Goal: Task Accomplishment & Management: Use online tool/utility

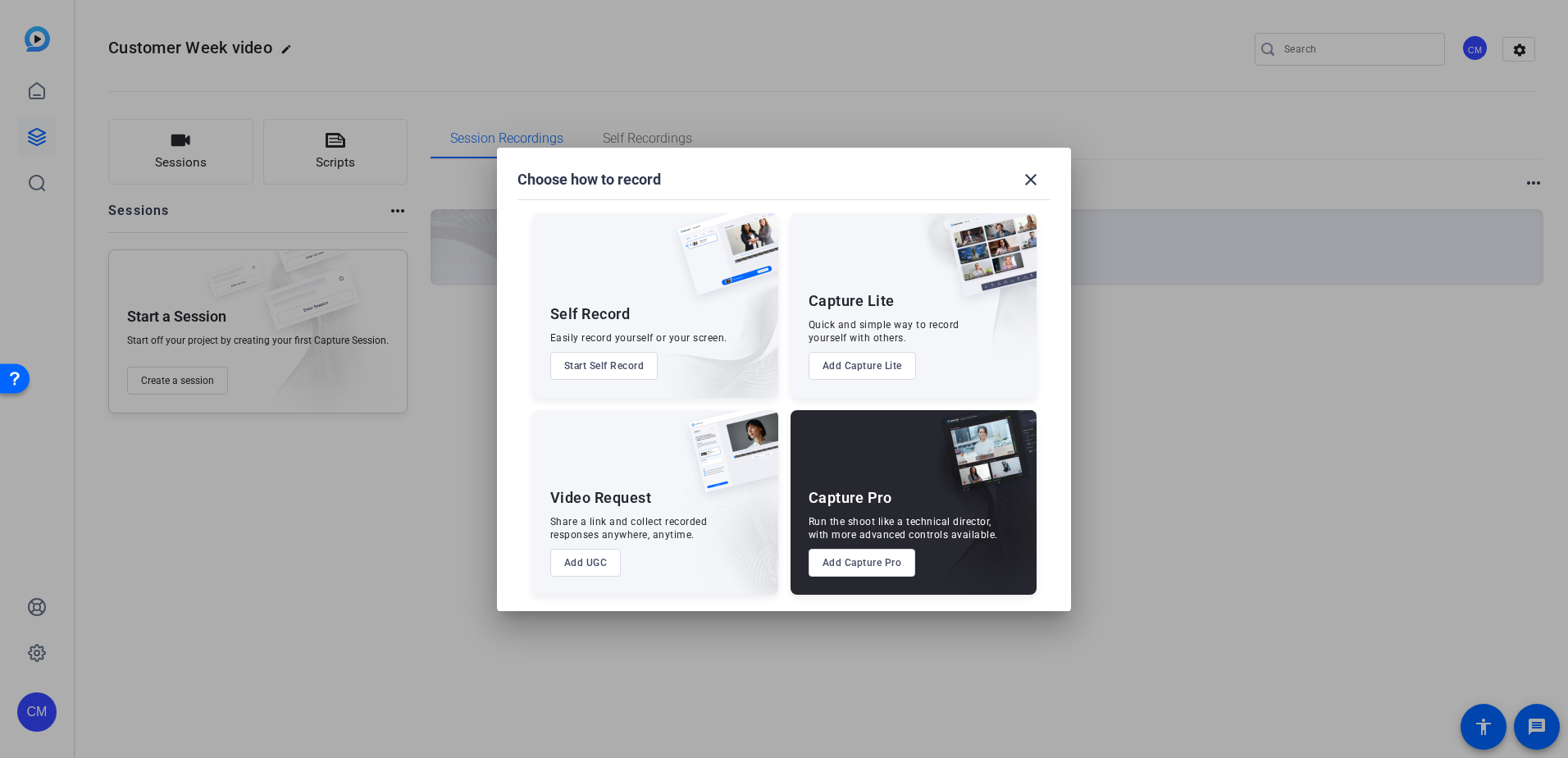
click at [627, 365] on button "Start Self Record" at bounding box center [604, 366] width 108 height 28
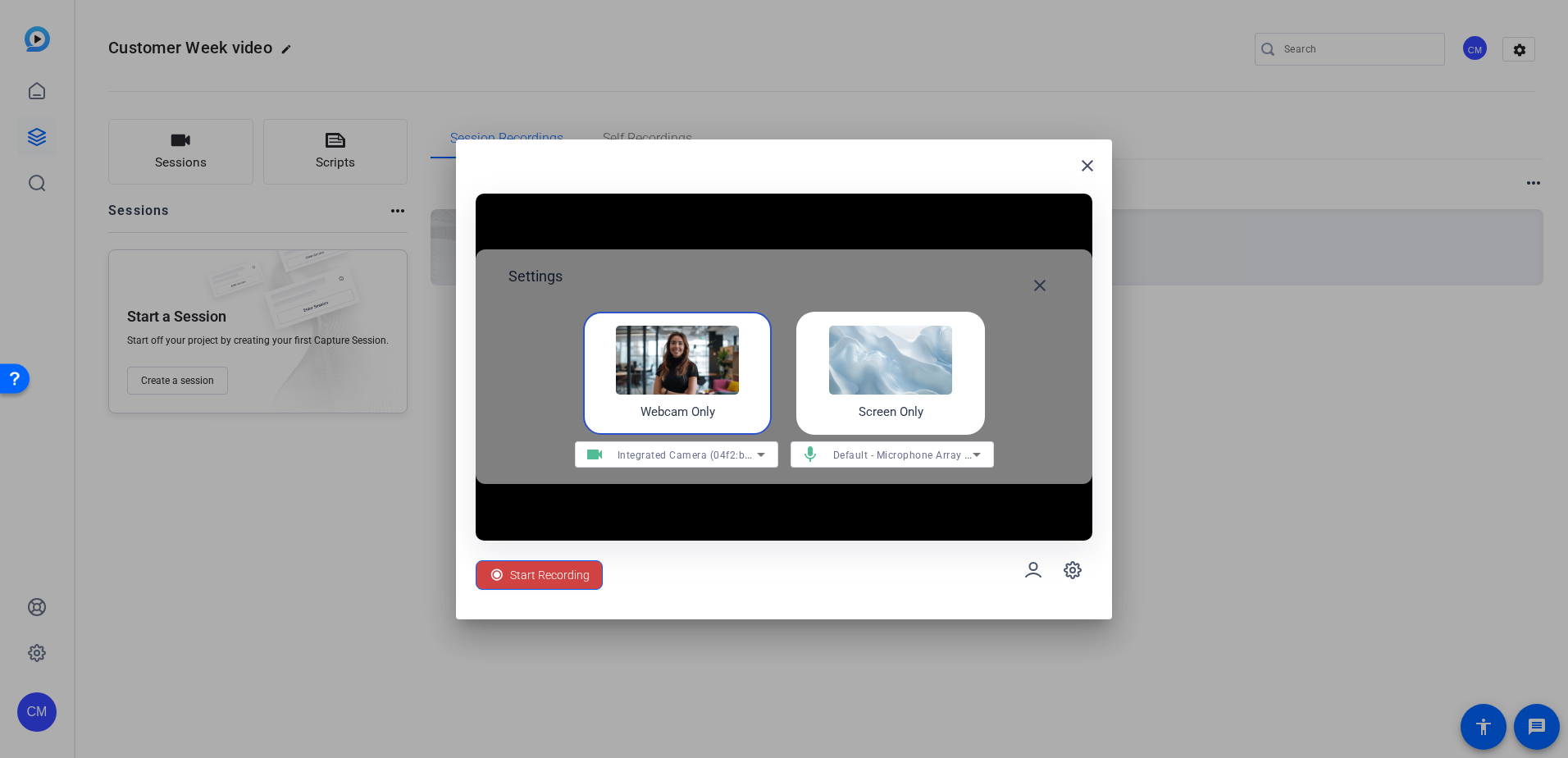
click at [660, 369] on img at bounding box center [677, 359] width 123 height 69
drag, startPoint x: 770, startPoint y: 205, endPoint x: 536, endPoint y: 392, distance: 299.5
click at [536, 392] on div "close Settings close Webcam Only Screen Only videocam Integrated Camera (04f2:b…" at bounding box center [784, 379] width 656 height 480
click at [554, 577] on span "Start Recording" at bounding box center [550, 575] width 80 height 31
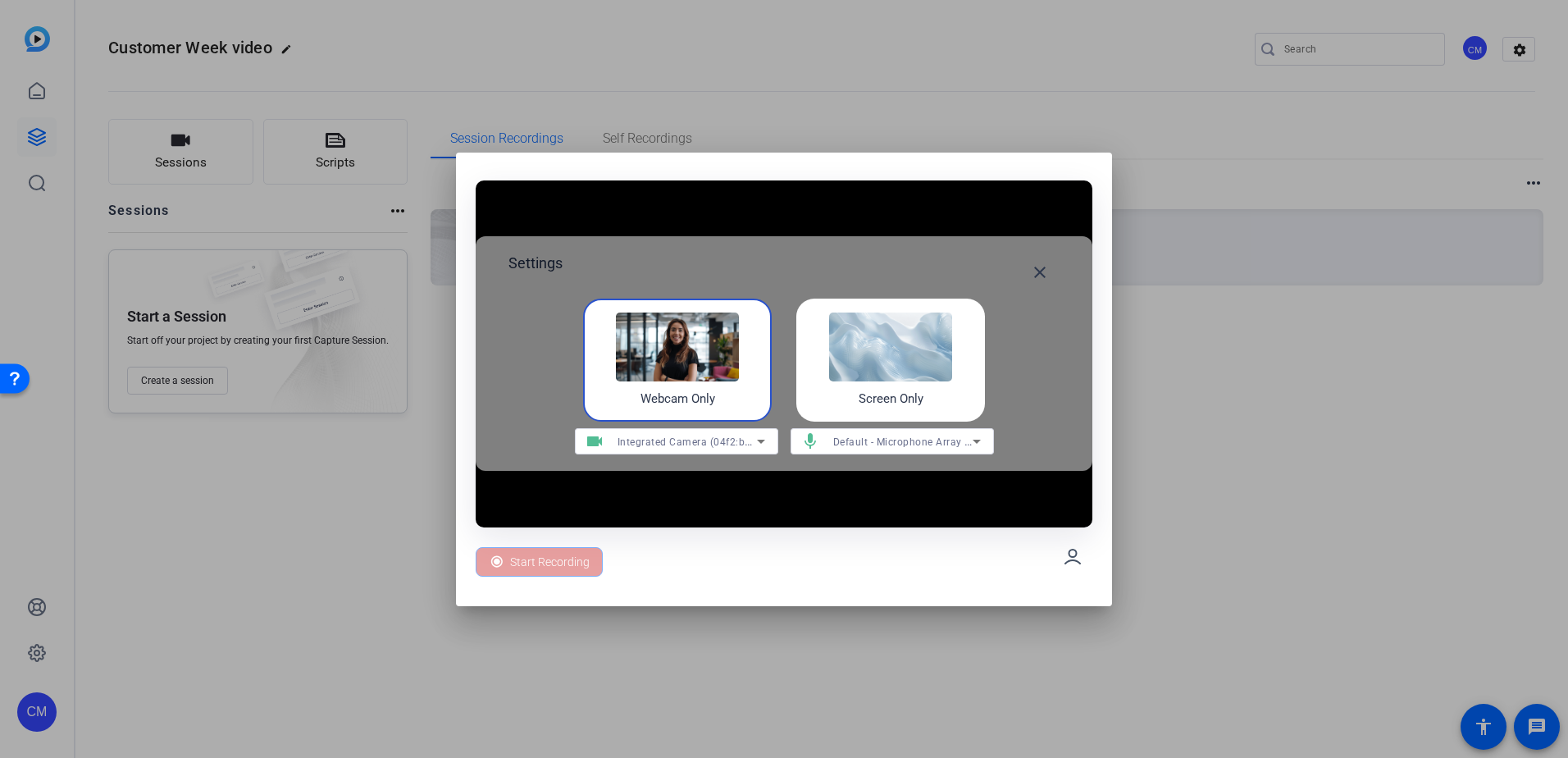
click at [558, 563] on div "Start Recording" at bounding box center [539, 561] width 127 height 29
click at [559, 562] on span "Stop 00:00:04" at bounding box center [545, 561] width 71 height 31
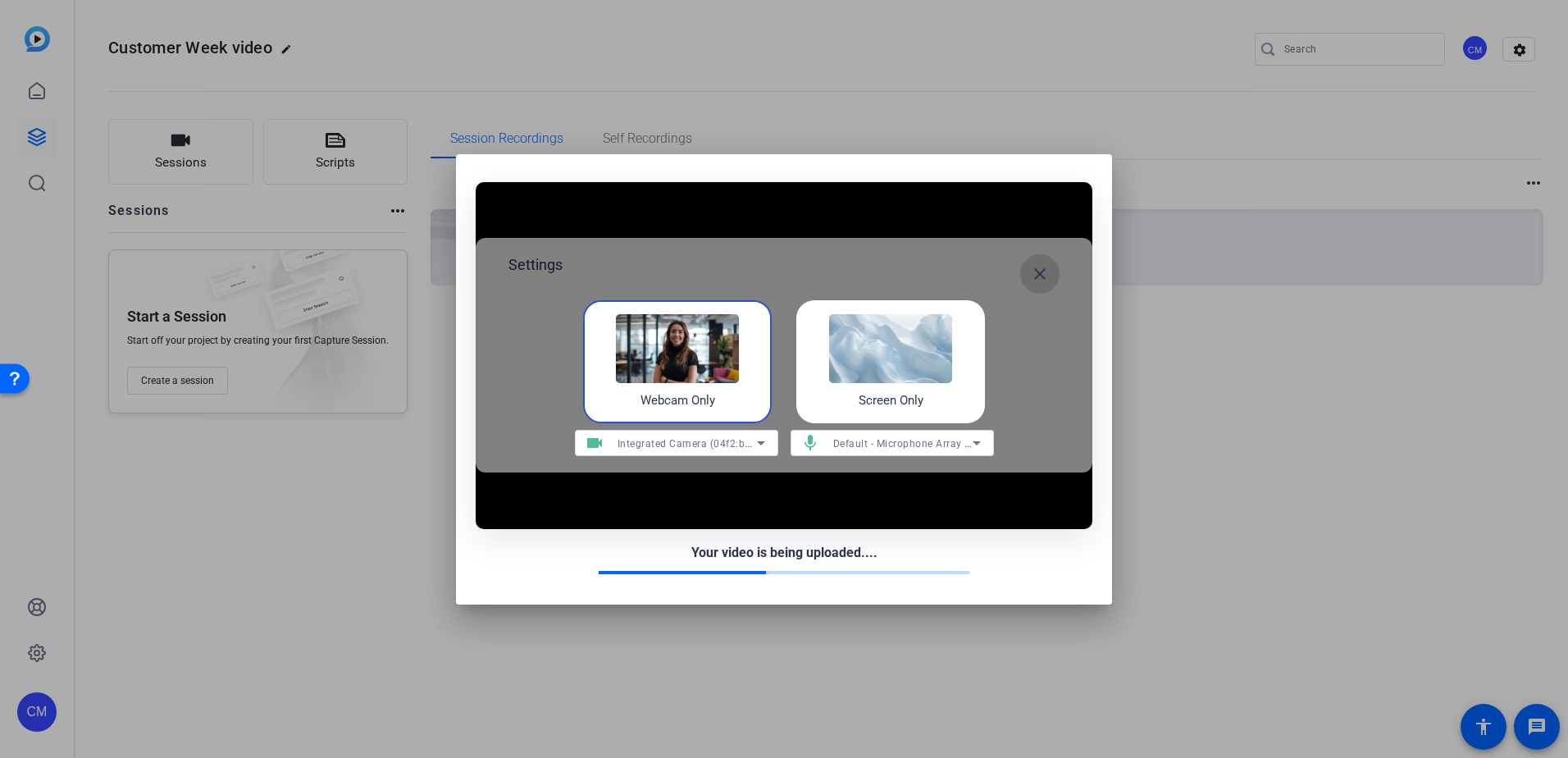
click at [1043, 273] on mat-icon "close" at bounding box center [1040, 274] width 20 height 20
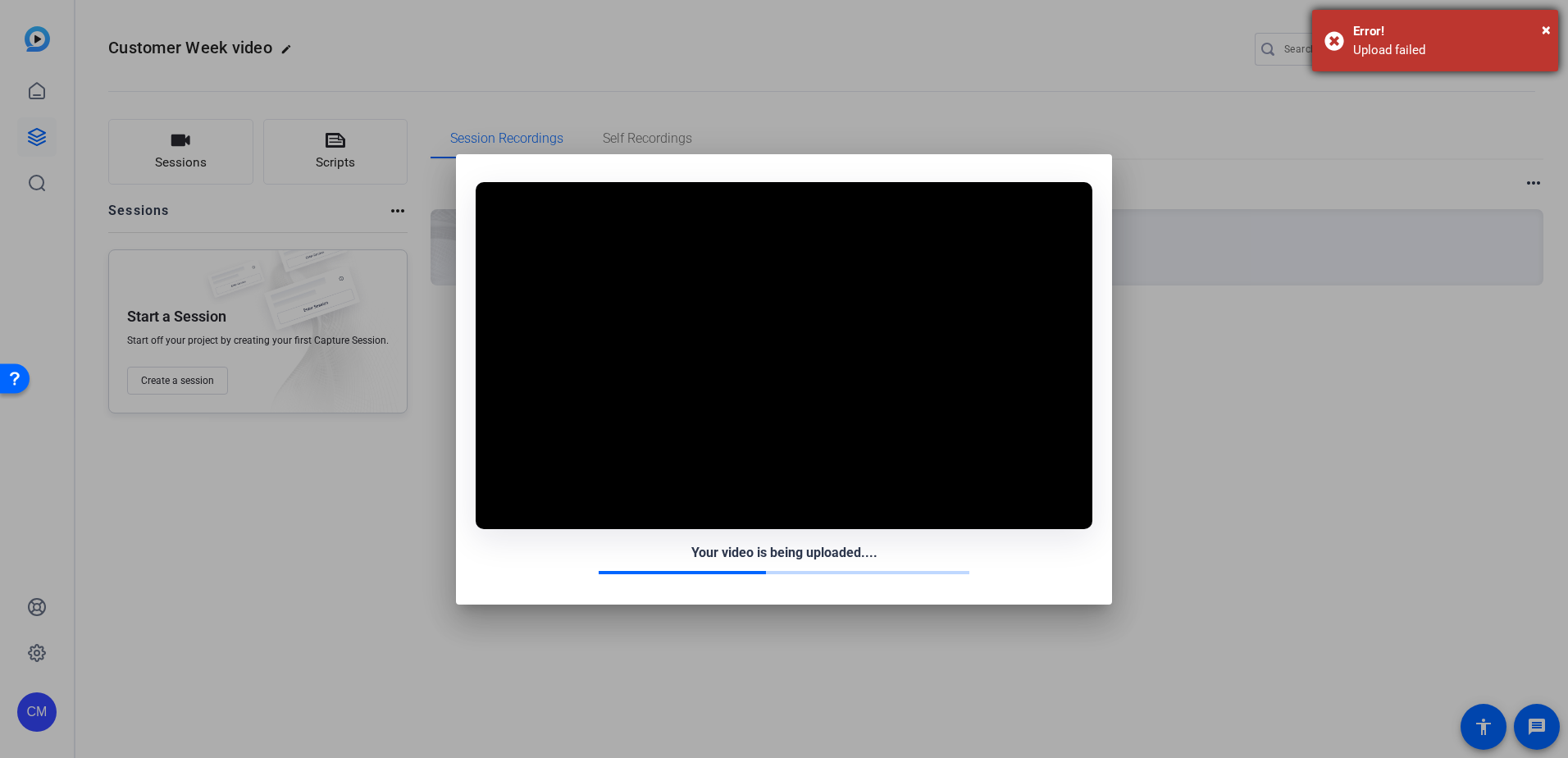
click at [1343, 44] on div "× Error! Upload failed" at bounding box center [1435, 39] width 246 height 61
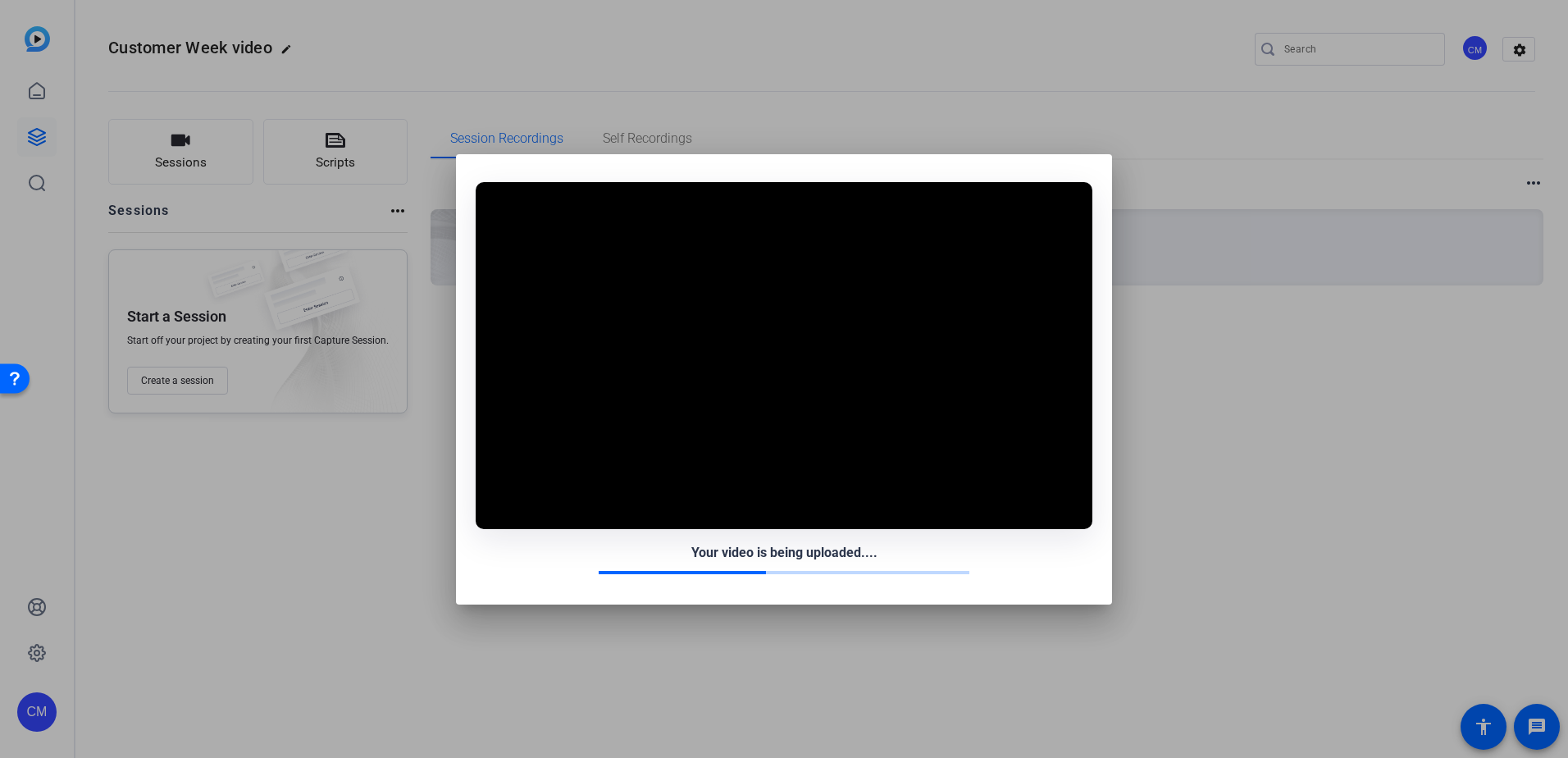
click at [330, 145] on div at bounding box center [784, 379] width 1568 height 758
click at [327, 148] on div at bounding box center [784, 379] width 1568 height 758
click at [1367, 555] on div at bounding box center [784, 379] width 1568 height 758
click at [1221, 189] on div at bounding box center [784, 379] width 1568 height 758
click at [295, 175] on div at bounding box center [784, 379] width 1568 height 758
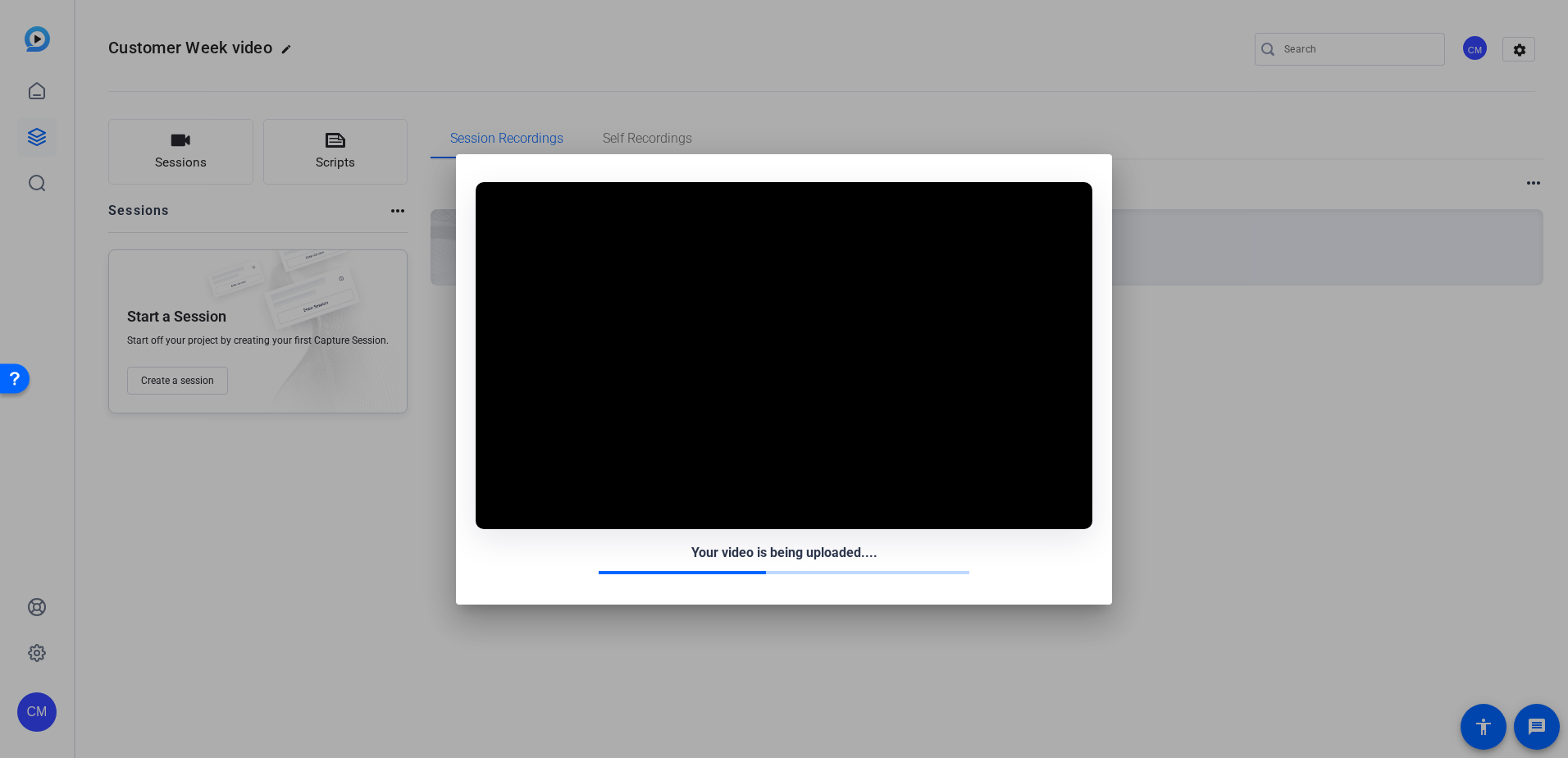
click at [318, 155] on div at bounding box center [784, 379] width 1568 height 758
click at [319, 154] on div at bounding box center [784, 379] width 1568 height 758
click at [167, 376] on div at bounding box center [784, 379] width 1568 height 758
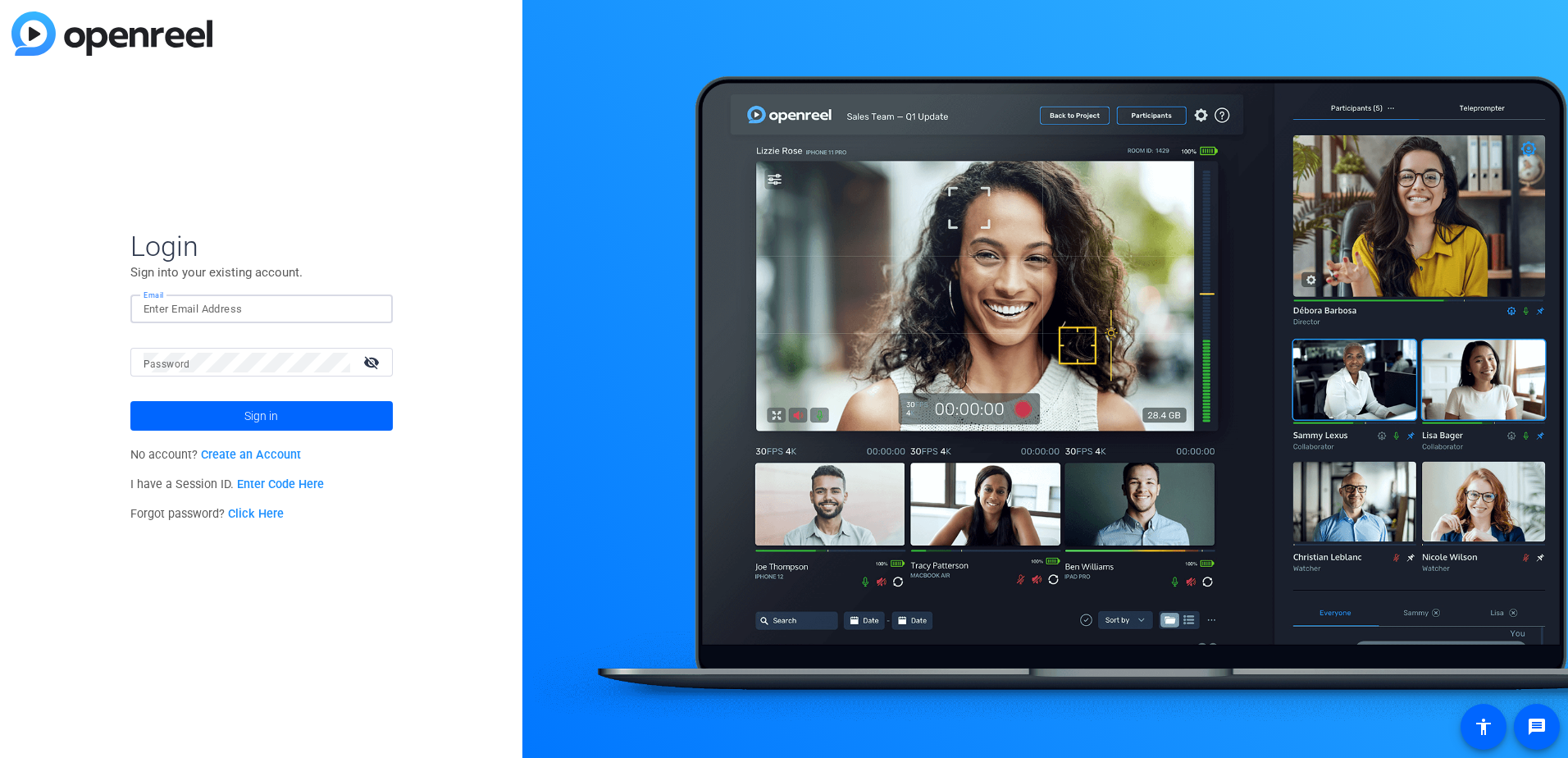
click at [292, 303] on input "Email" at bounding box center [261, 308] width 236 height 20
type input "[EMAIL_ADDRESS][DOMAIN_NAME]"
click at [131, 402] on button "Sign in" at bounding box center [261, 416] width 262 height 29
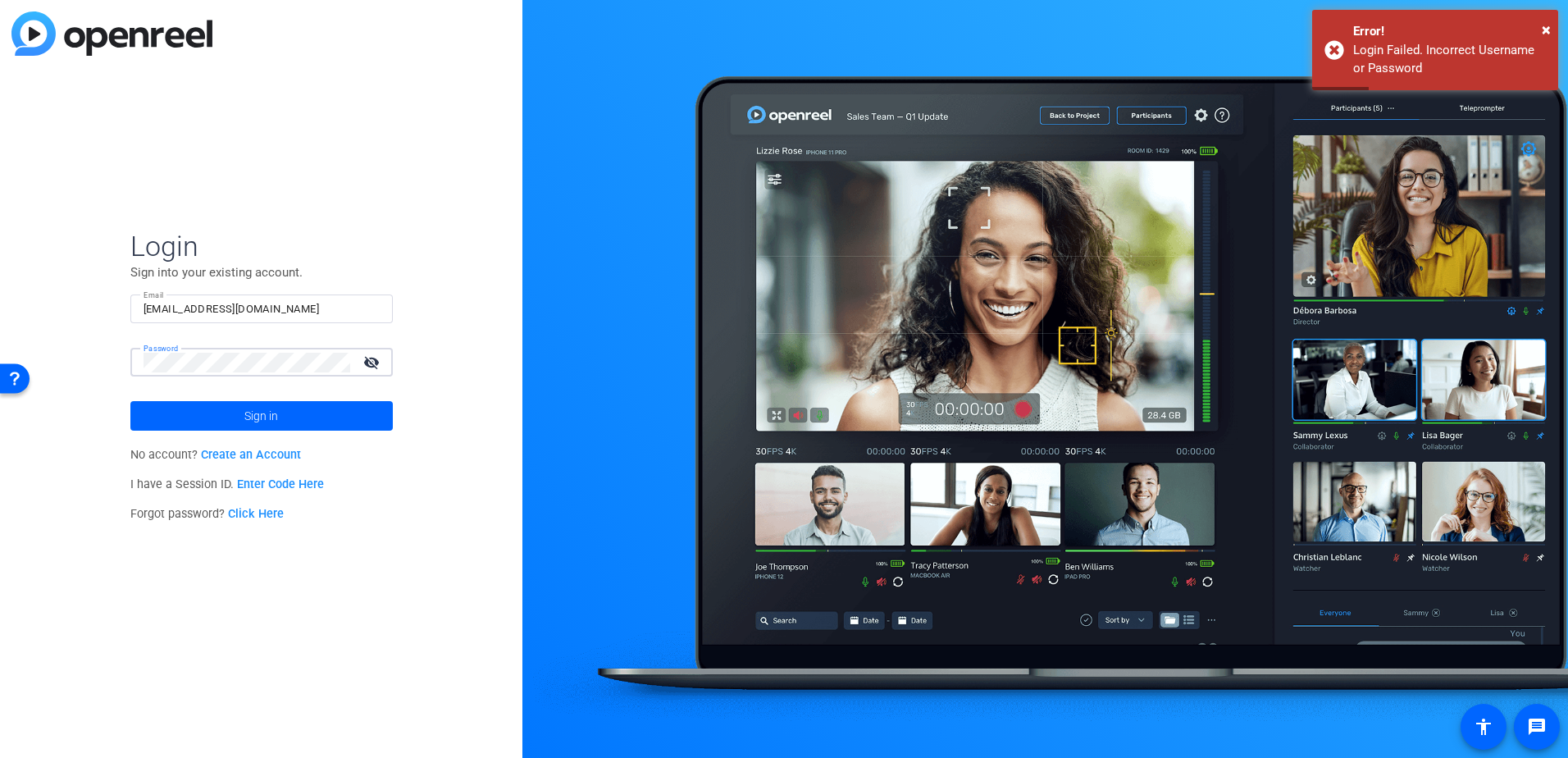
click at [90, 359] on div "Login Sign into your existing account. Email crystal.montague@spglobal.com Pass…" at bounding box center [261, 379] width 523 height 758
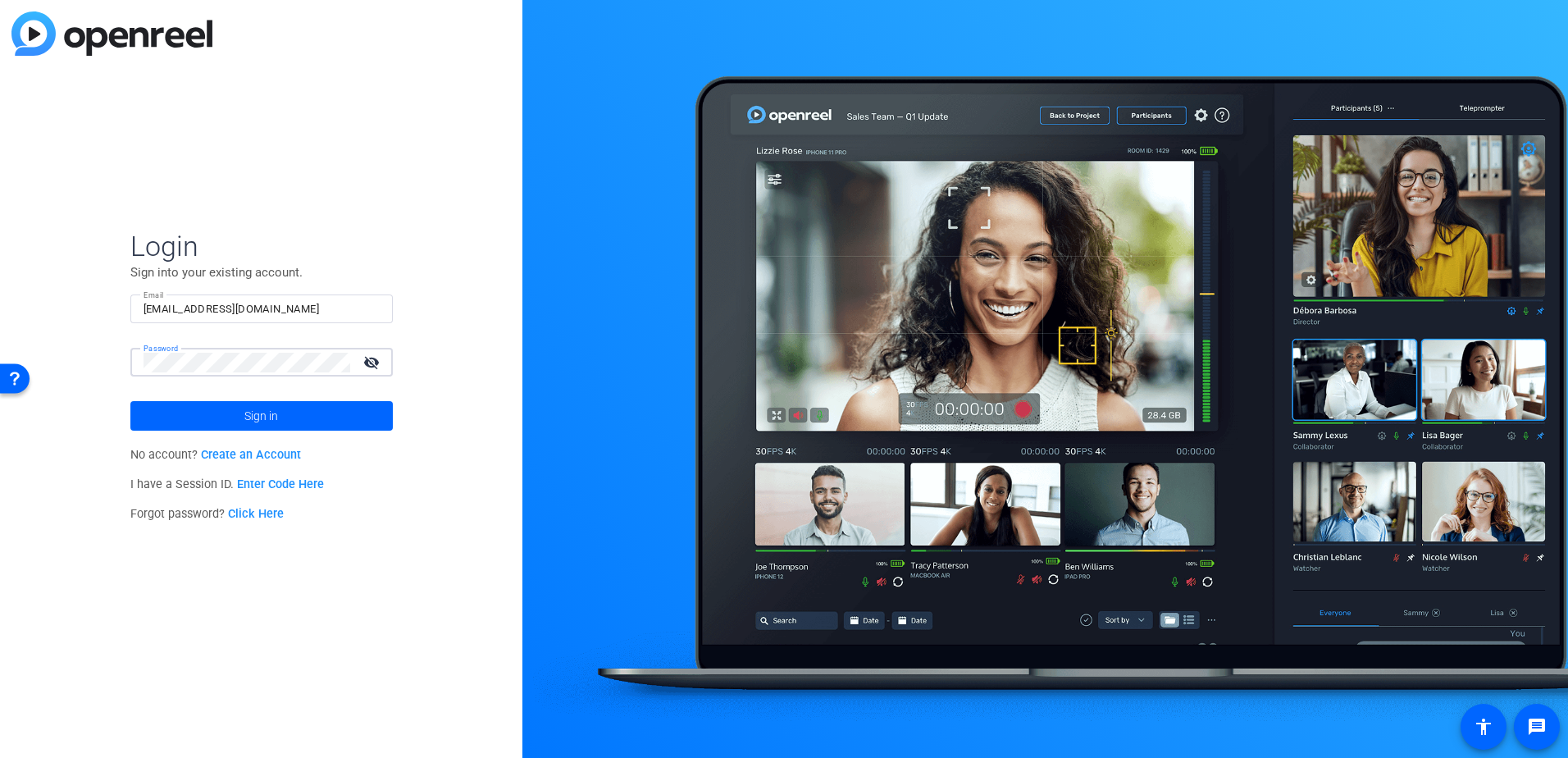
click at [131, 402] on button "Sign in" at bounding box center [261, 416] width 262 height 29
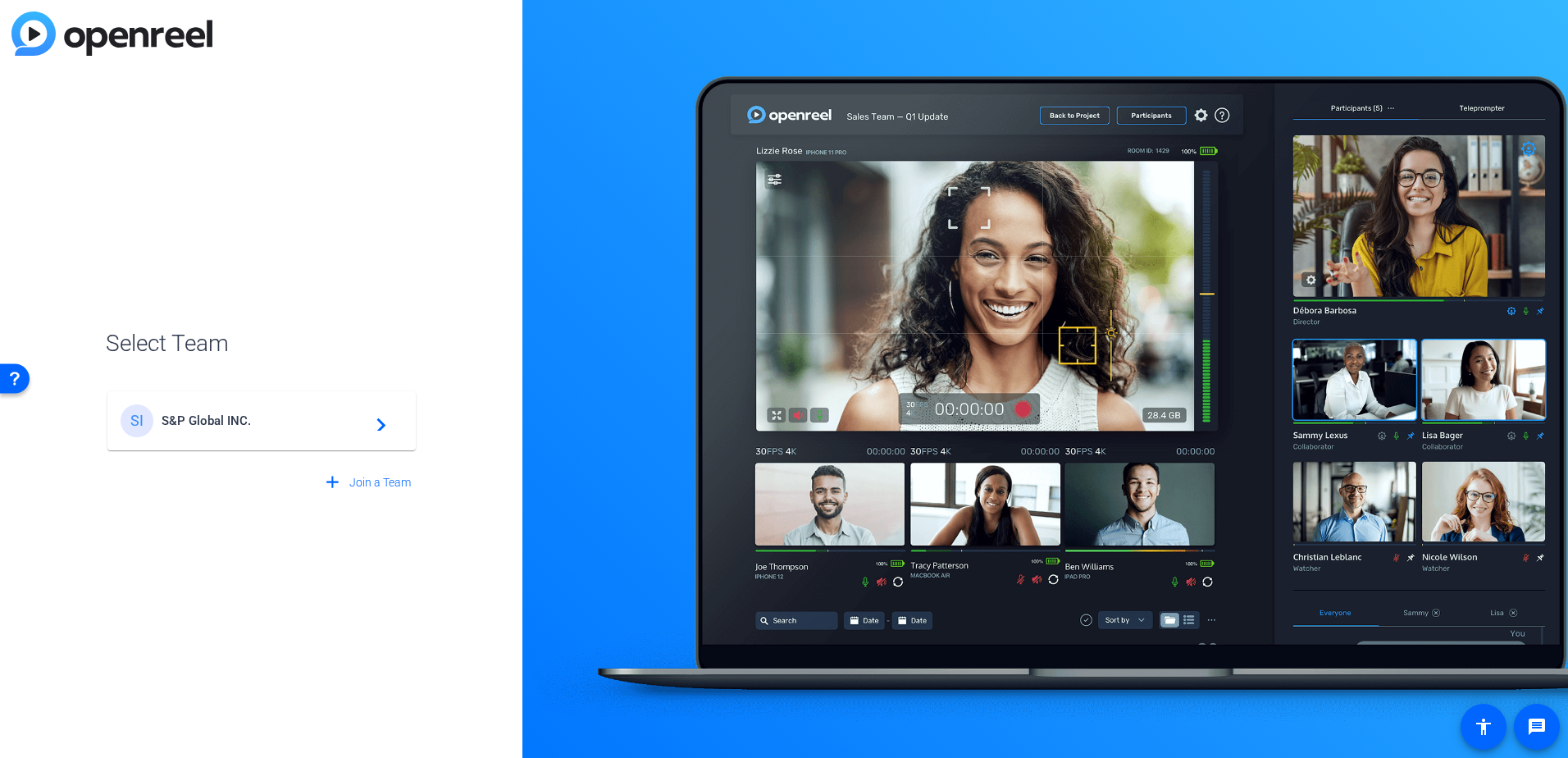
click at [344, 403] on mat-card-content "SI S&P Global INC. navigate_next" at bounding box center [261, 420] width 308 height 59
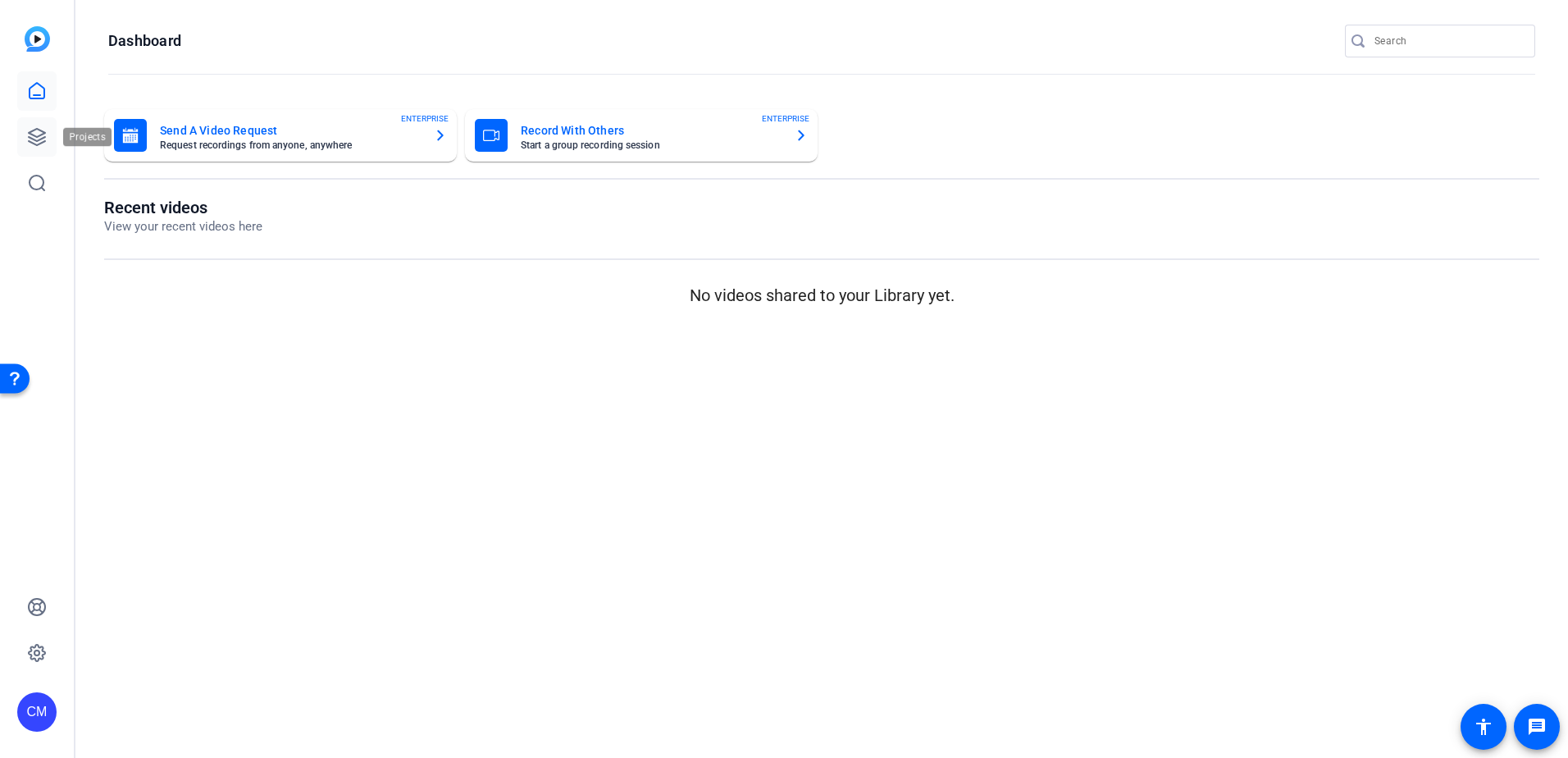
click at [24, 130] on link at bounding box center [37, 137] width 39 height 39
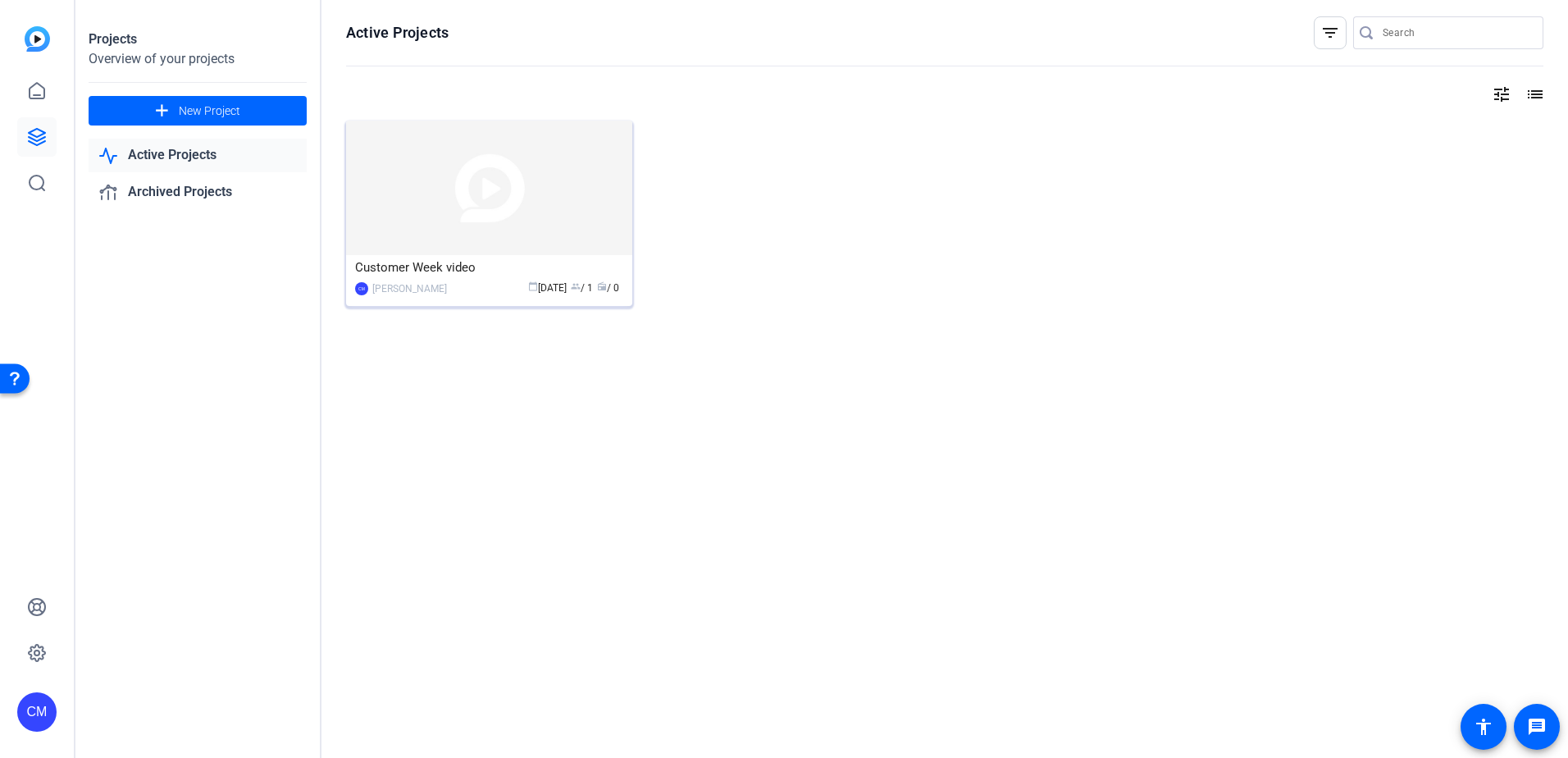
click at [425, 238] on img at bounding box center [489, 187] width 287 height 134
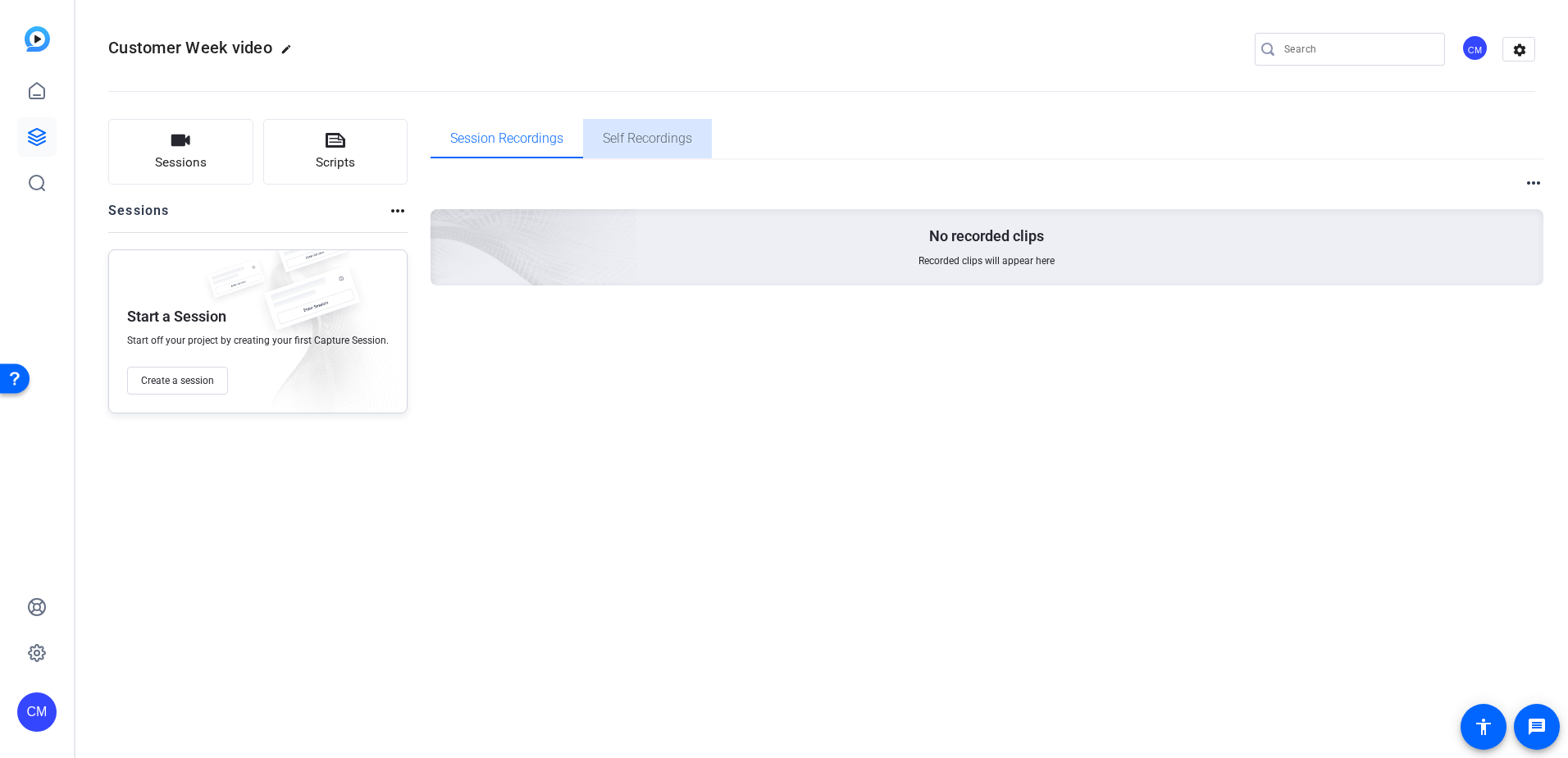
click at [670, 145] on span "Self Recordings" at bounding box center [647, 138] width 89 height 13
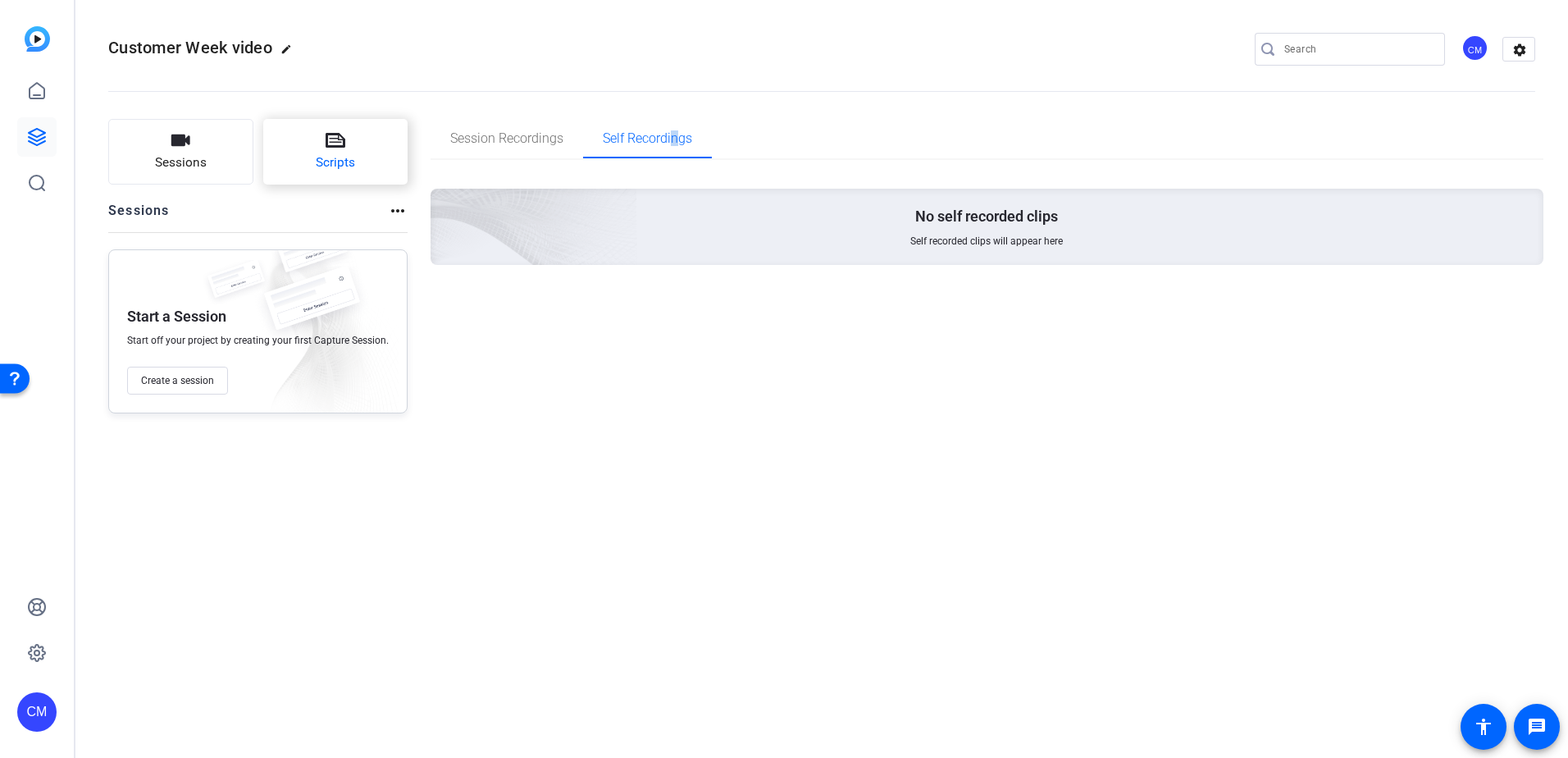
click at [321, 152] on button "Scripts" at bounding box center [336, 152] width 145 height 66
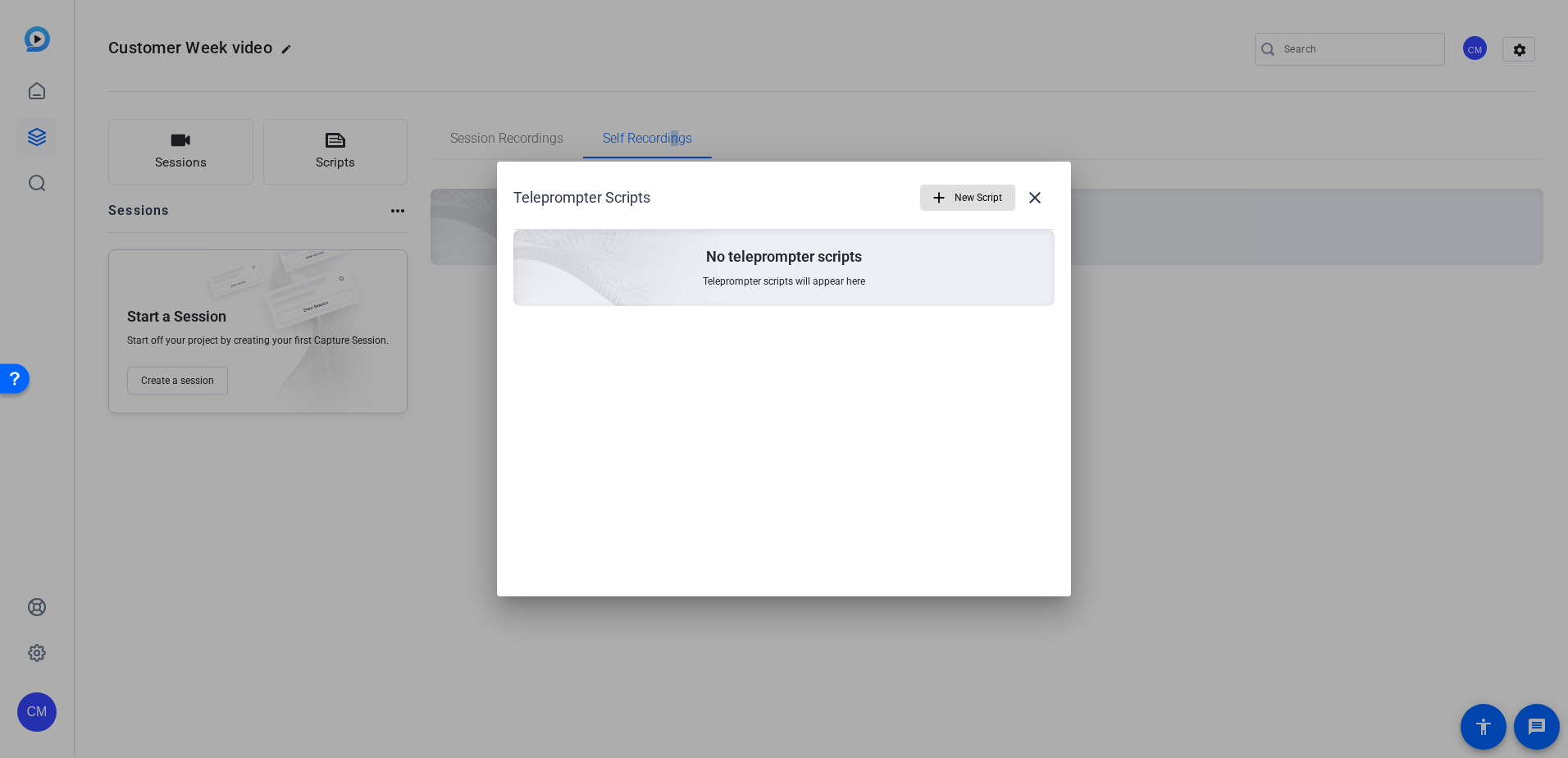
click at [973, 198] on span "New Script" at bounding box center [979, 197] width 48 height 31
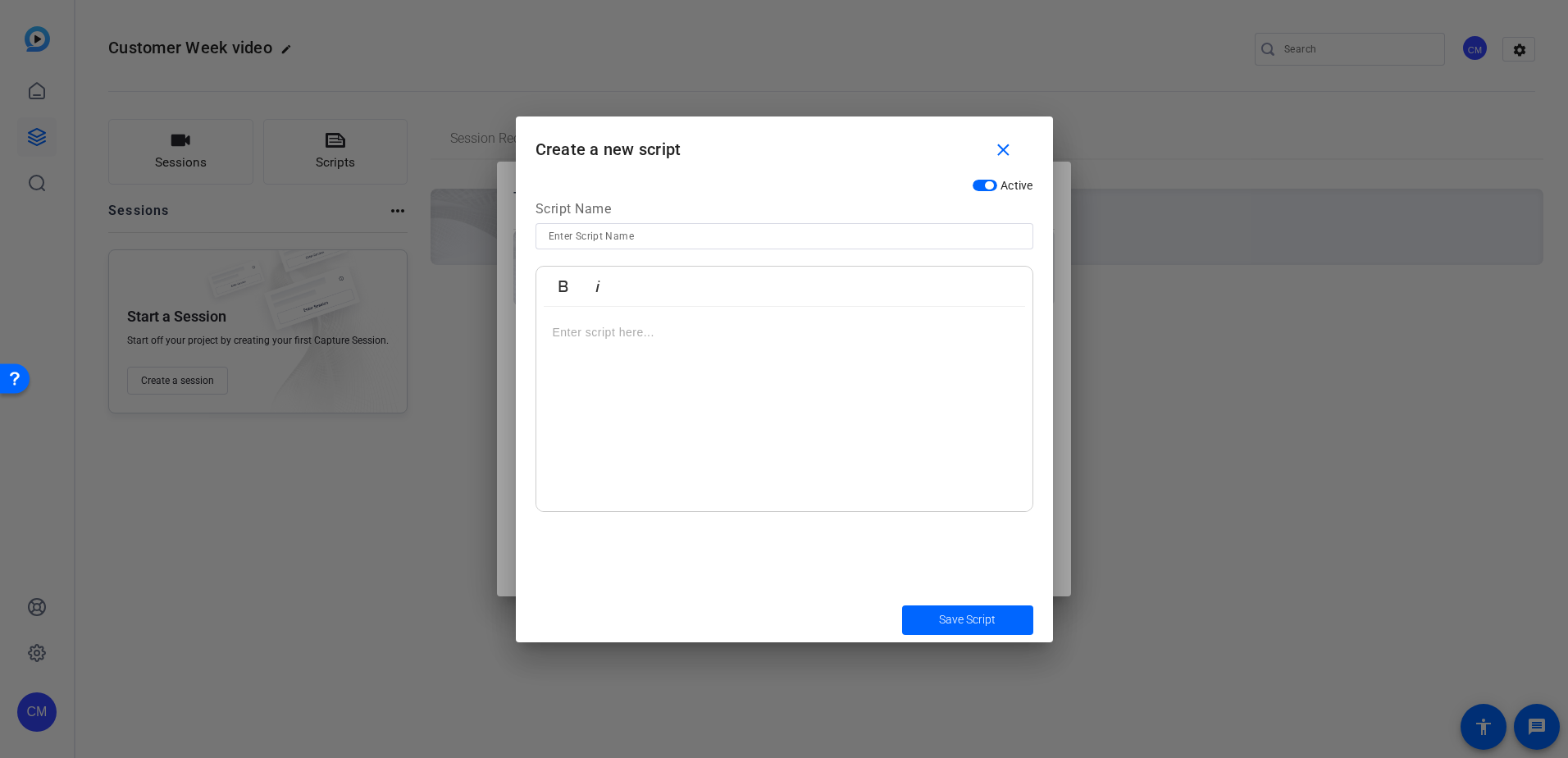
click at [598, 336] on p at bounding box center [784, 332] width 463 height 18
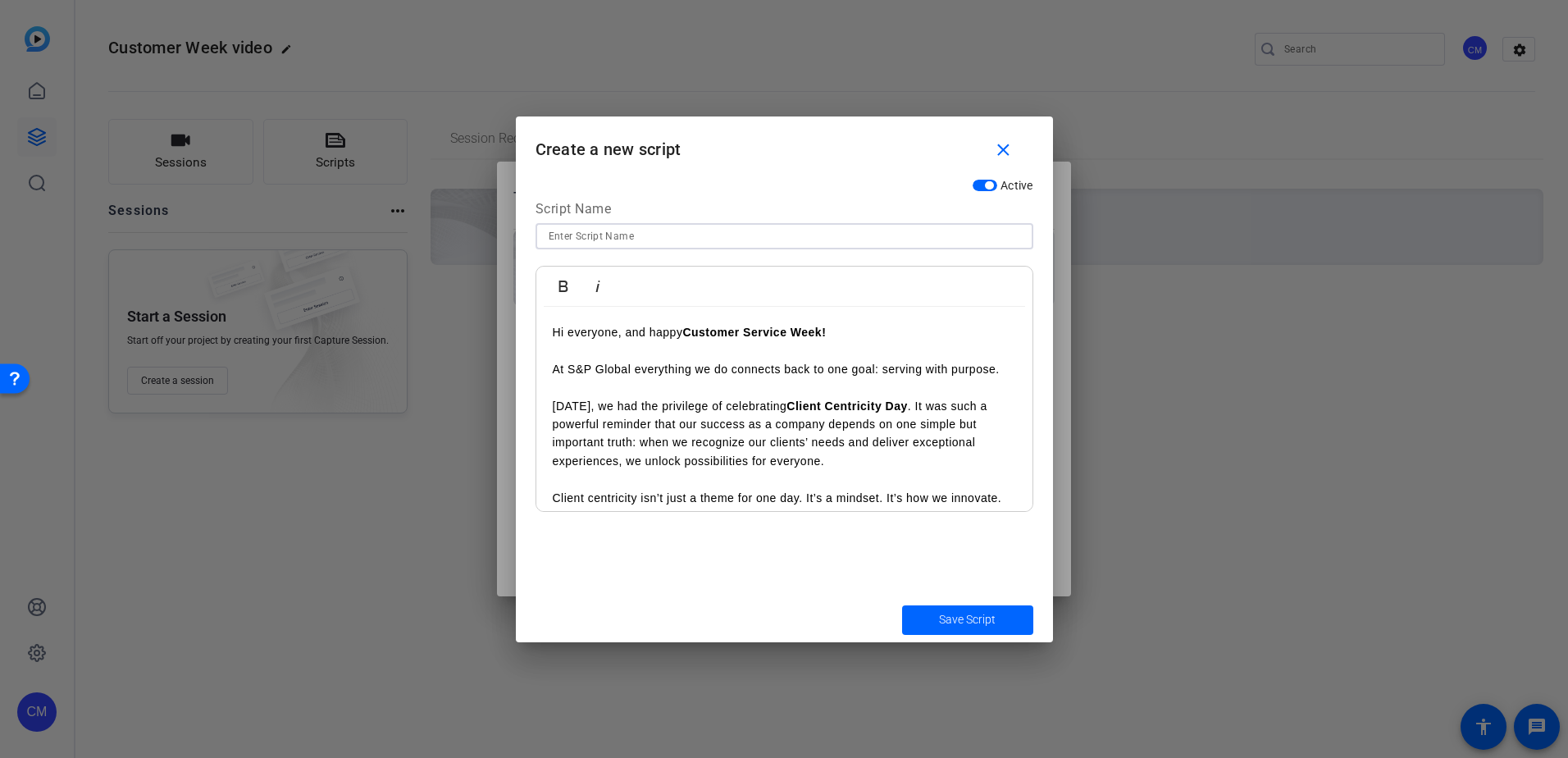
click at [615, 240] on input at bounding box center [785, 236] width 472 height 20
type input "Customer Service Week"
click at [947, 608] on span "submit" at bounding box center [968, 621] width 132 height 39
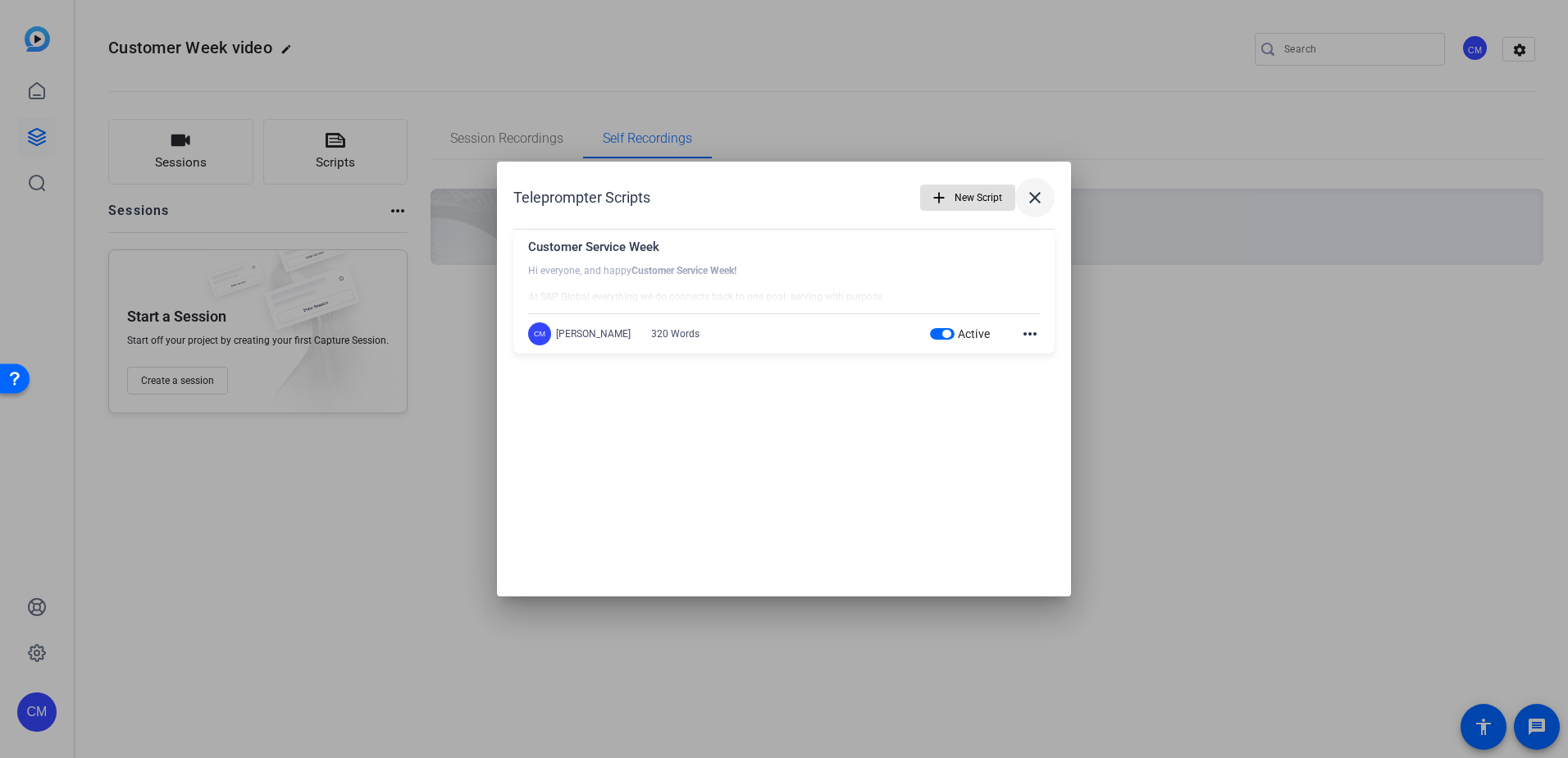
click at [1051, 200] on span at bounding box center [1035, 197] width 39 height 39
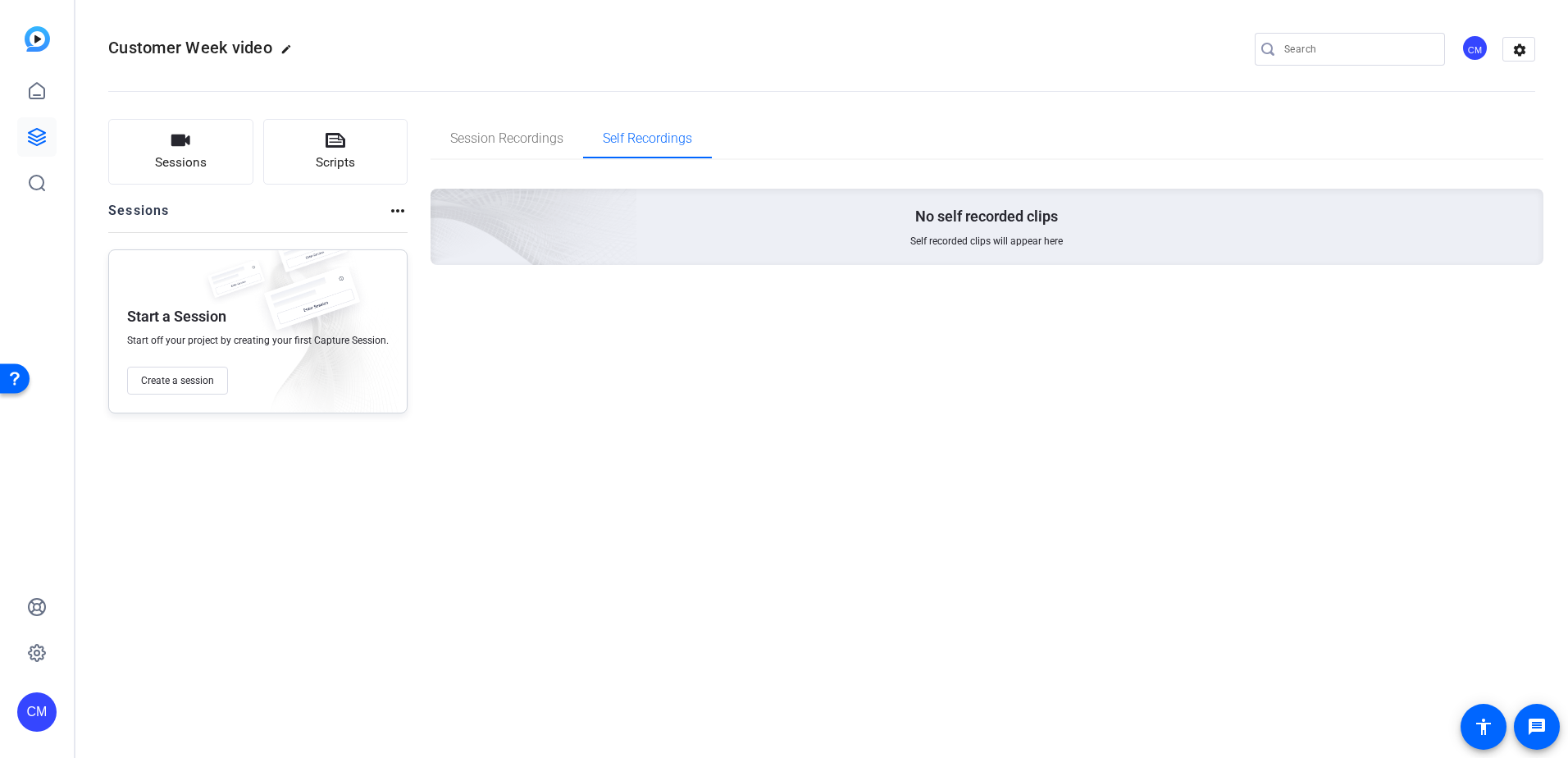
click at [487, 115] on div "Sessions Scripts Sessions more_horiz Start a Session Start off your project by …" at bounding box center [822, 266] width 1493 height 336
click at [485, 132] on span "Session Recordings" at bounding box center [507, 138] width 113 height 13
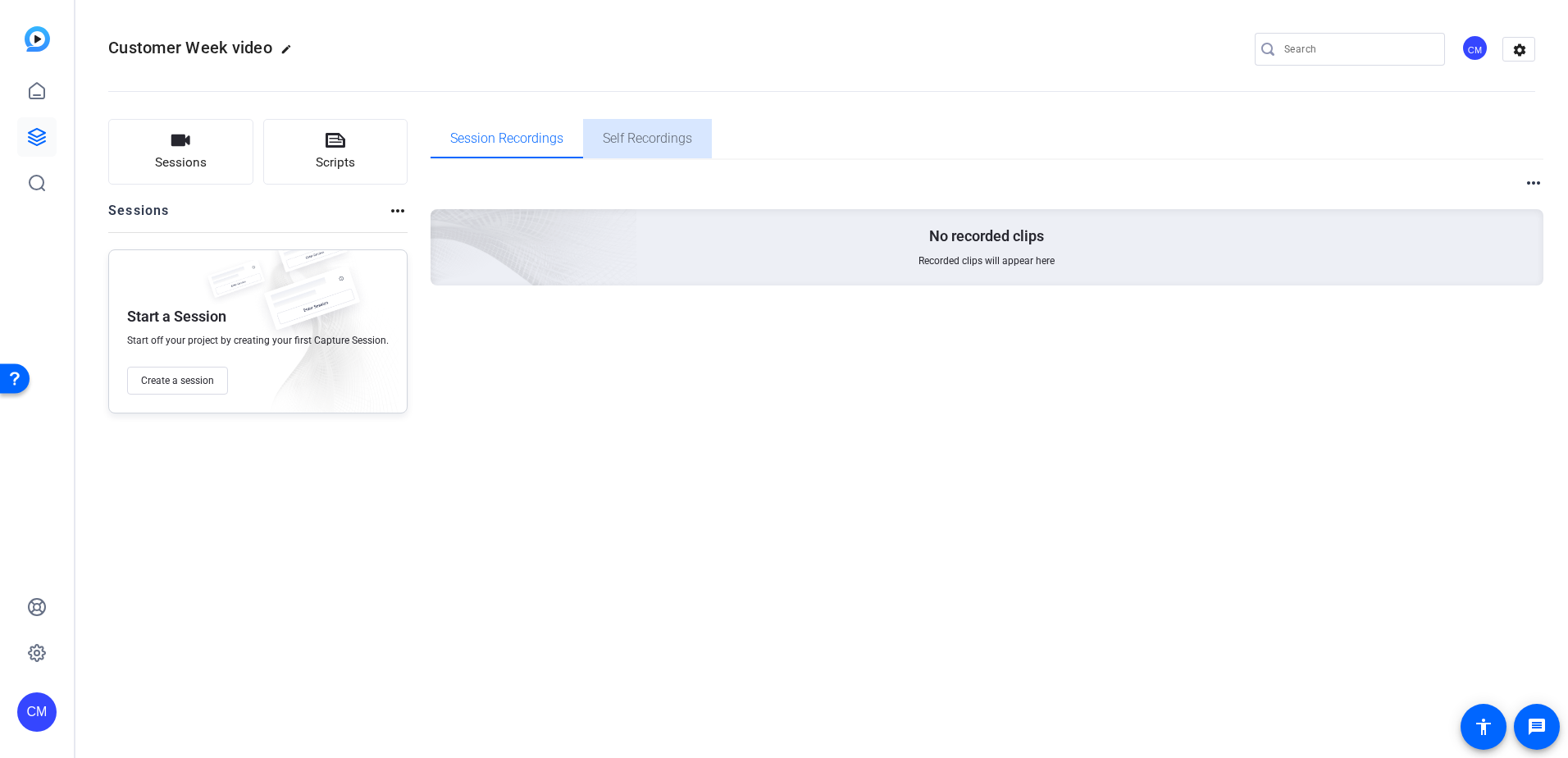
click at [623, 150] on span "Self Recordings" at bounding box center [647, 139] width 89 height 39
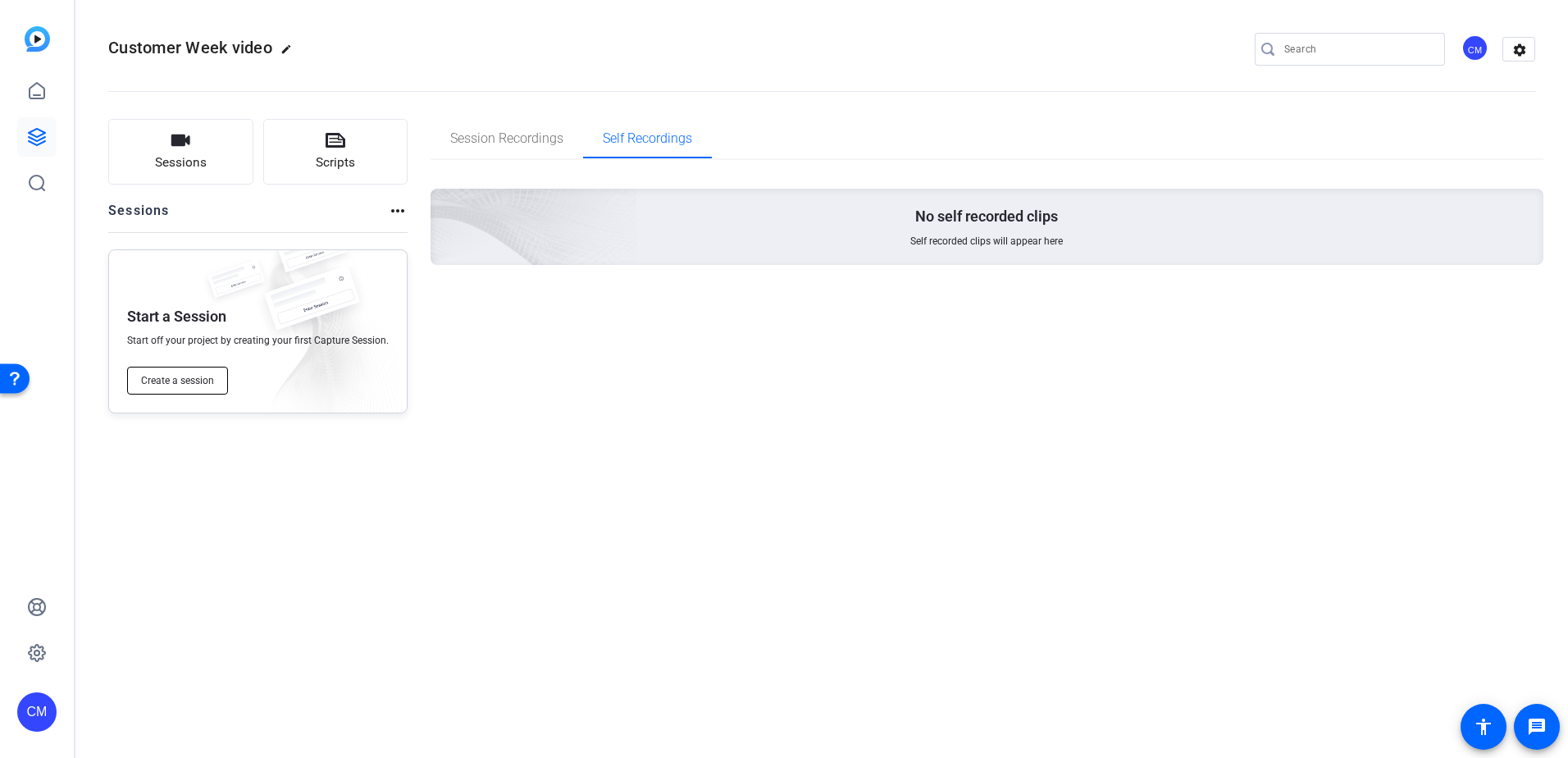
click at [196, 389] on button "Create a session" at bounding box center [177, 381] width 101 height 28
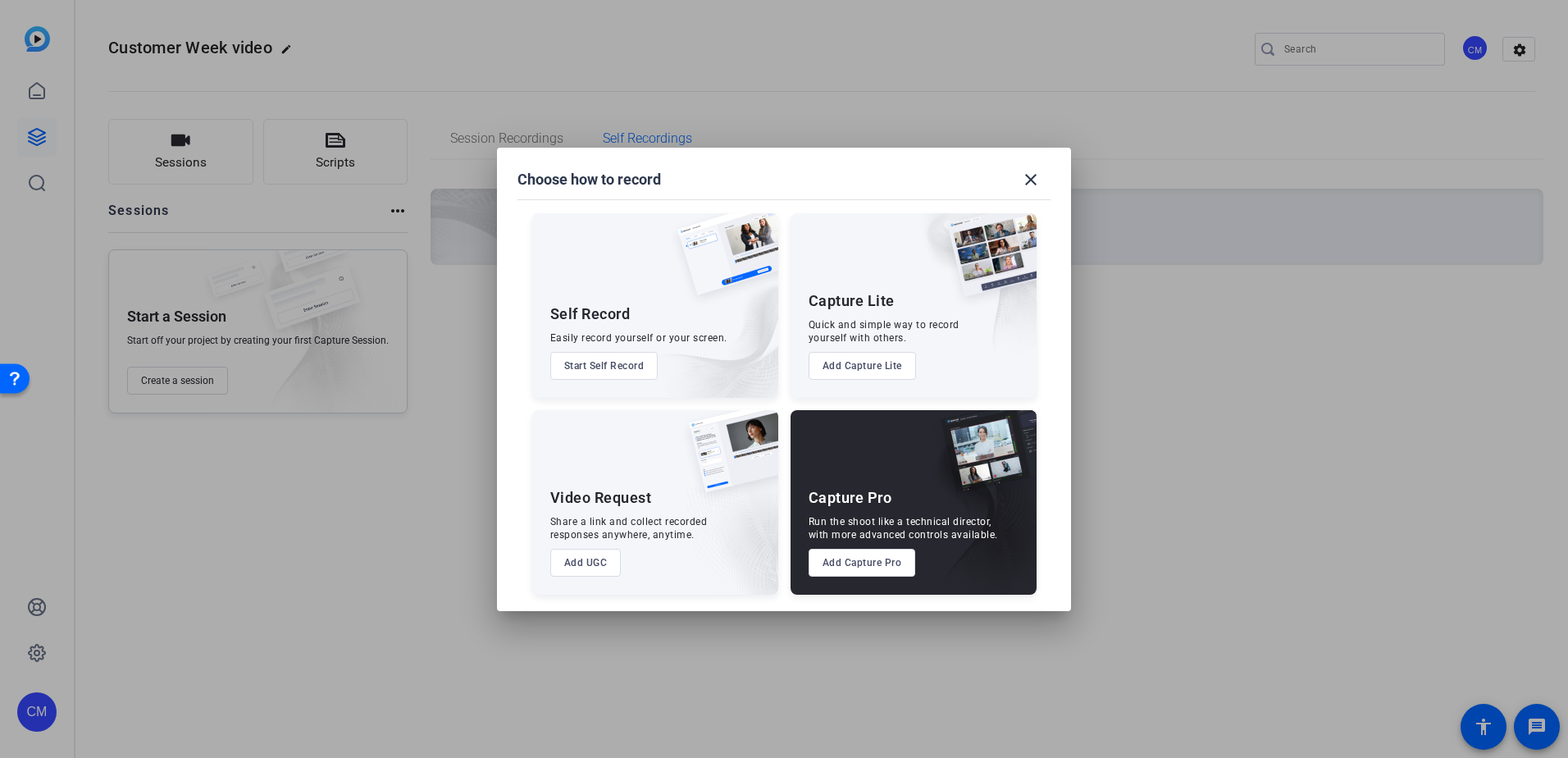
click at [569, 366] on button "Start Self Record" at bounding box center [604, 366] width 108 height 28
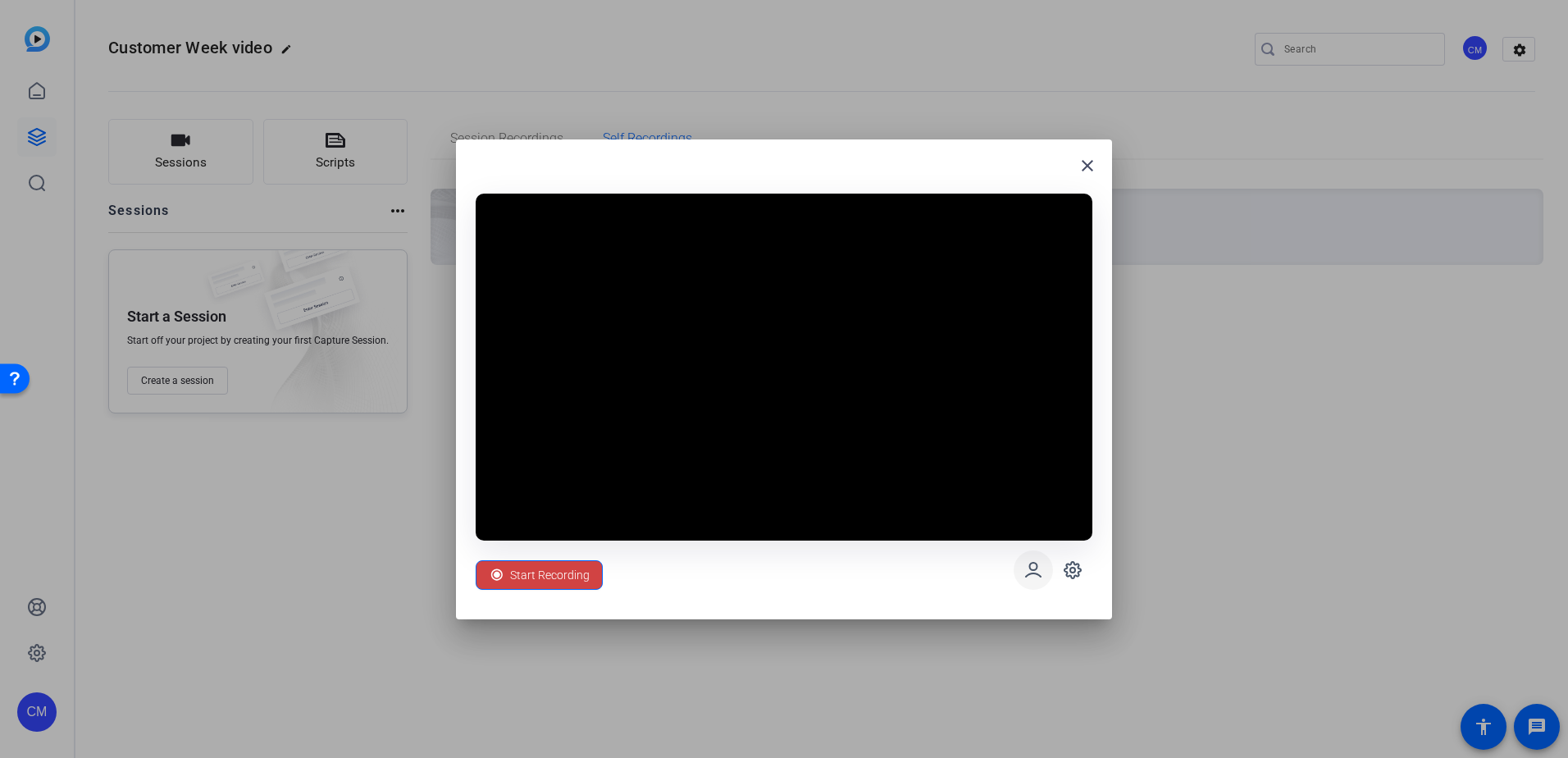
click at [1033, 576] on icon at bounding box center [1033, 570] width 20 height 20
click at [1082, 576] on icon at bounding box center [1073, 570] width 20 height 20
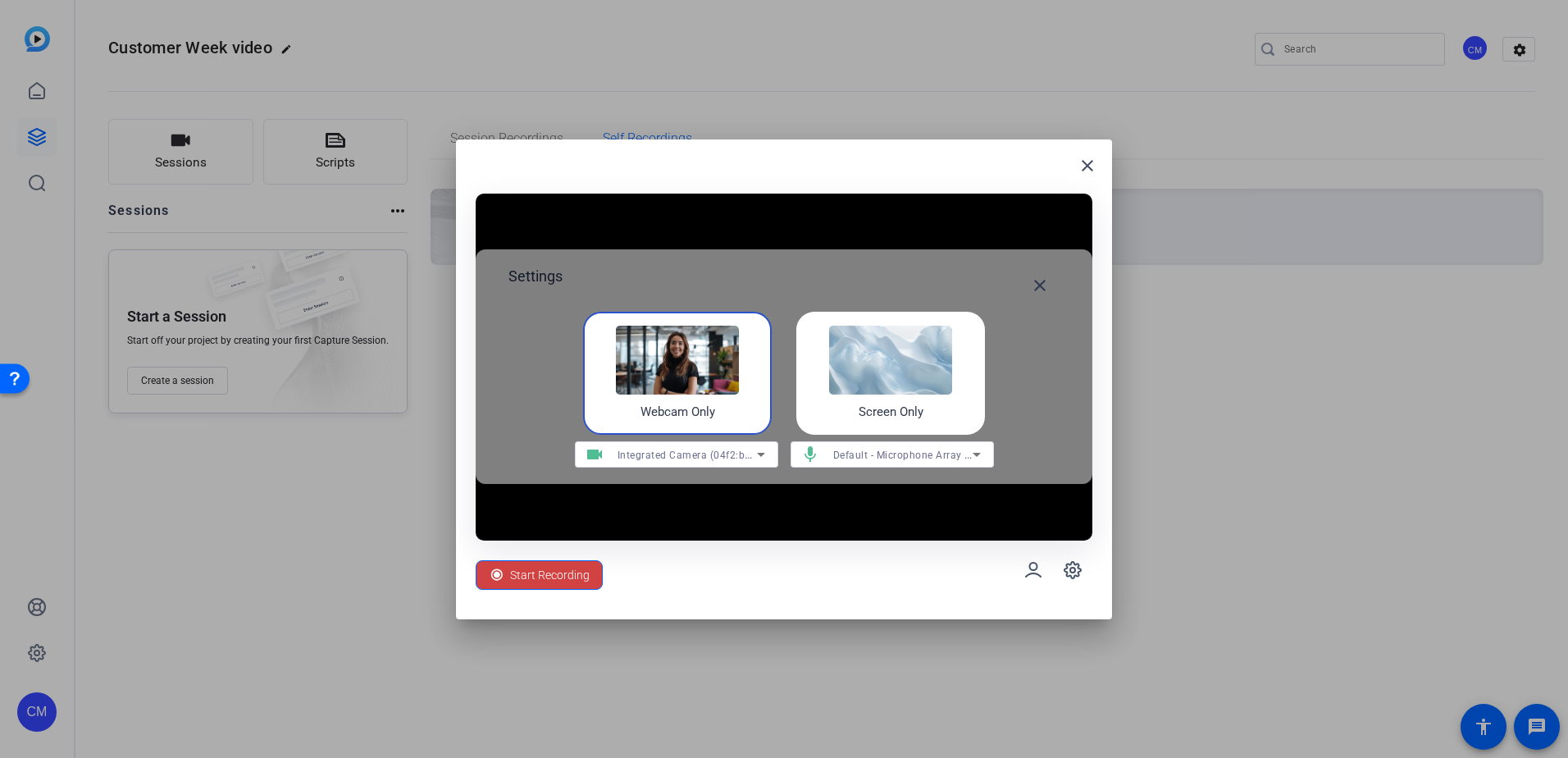
click at [758, 458] on icon at bounding box center [760, 454] width 20 height 20
click at [758, 458] on div at bounding box center [784, 379] width 1568 height 758
click at [1086, 169] on mat-icon "close" at bounding box center [1087, 166] width 20 height 20
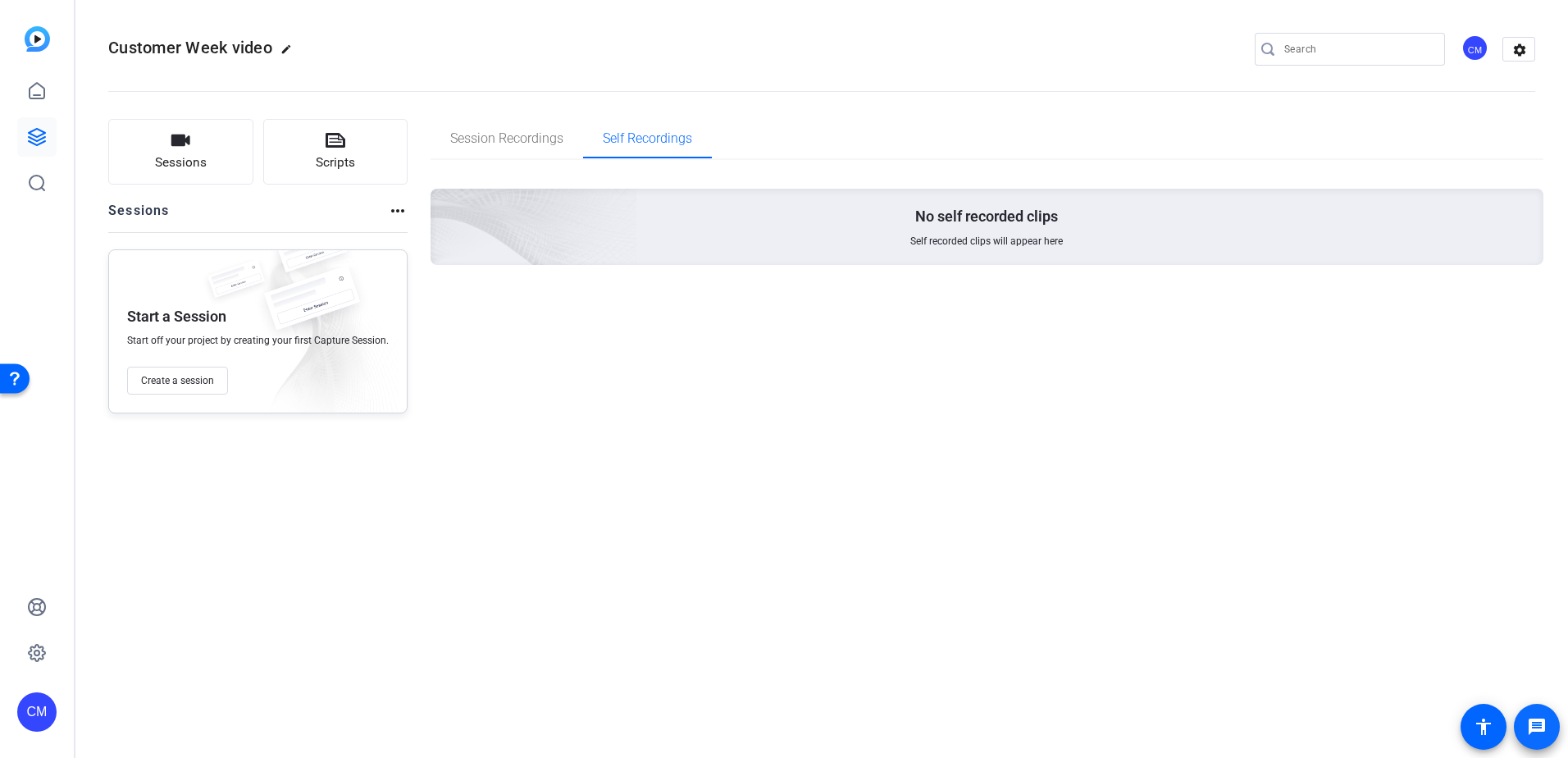
click at [1529, 727] on mat-icon "message" at bounding box center [1537, 727] width 20 height 20
